Goal: Task Accomplishment & Management: Use online tool/utility

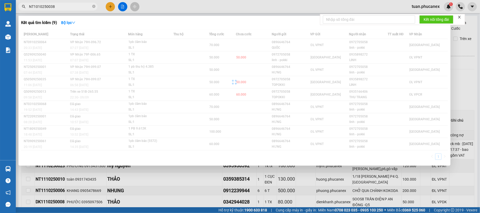
click at [50, 7] on input "NT1010250038" at bounding box center [60, 7] width 62 height 6
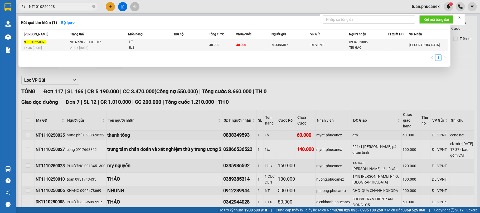
type input "NT1010250028"
click at [186, 47] on td at bounding box center [191, 45] width 36 height 12
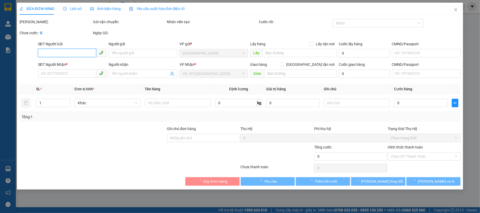
type input "MOONMILK"
type input "0934039085"
type input "TRÍ HÀO"
type input "0"
type input "40.000"
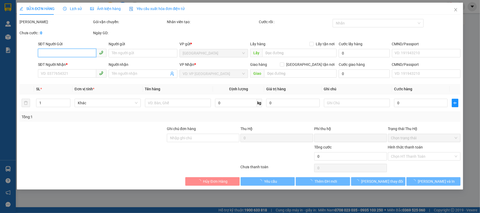
type input "40.000"
